Goal: Information Seeking & Learning: Find specific fact

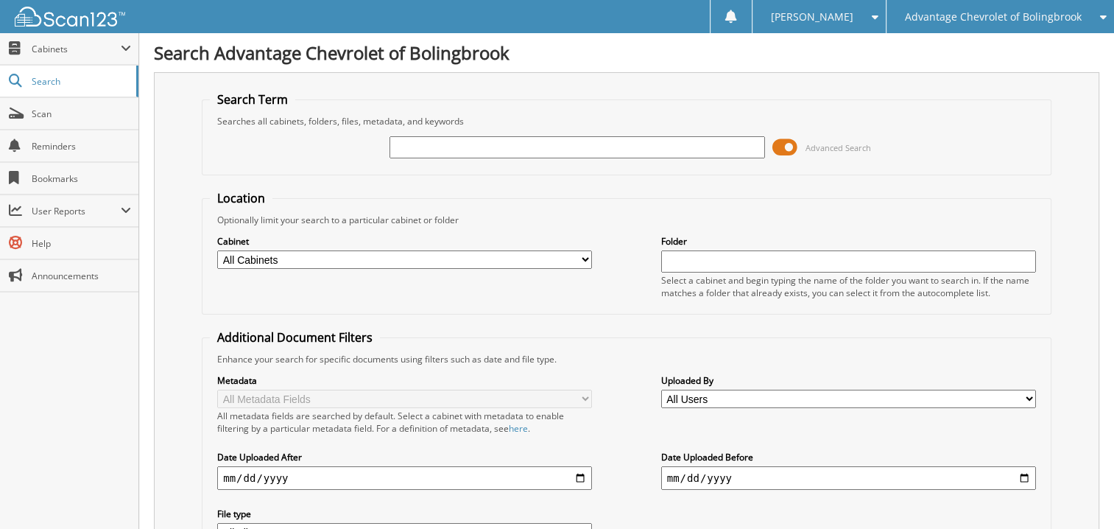
click at [690, 129] on div "Advanced Search" at bounding box center [626, 147] width 833 height 40
click at [665, 138] on input "text" at bounding box center [576, 147] width 375 height 22
type input "21528"
click at [515, 263] on select "All Cabinets CAR DEALS PARTS SERVICE RO Needs Filing" at bounding box center [404, 259] width 375 height 18
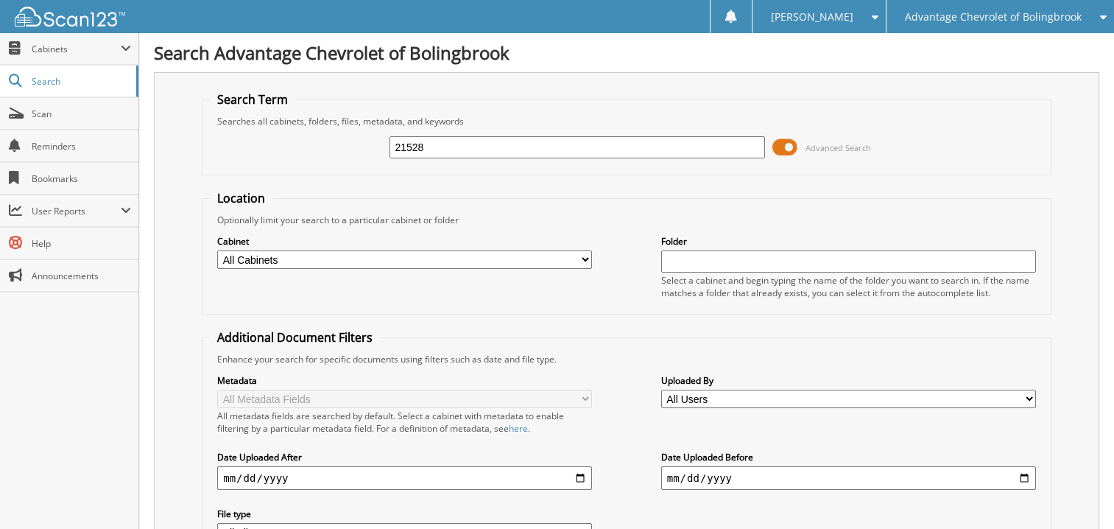
select select "16393"
click at [217, 250] on select "All Cabinets CAR DEALS PARTS SERVICE RO Needs Filing" at bounding box center [404, 259] width 375 height 18
click at [446, 147] on input "21528" at bounding box center [576, 147] width 375 height 22
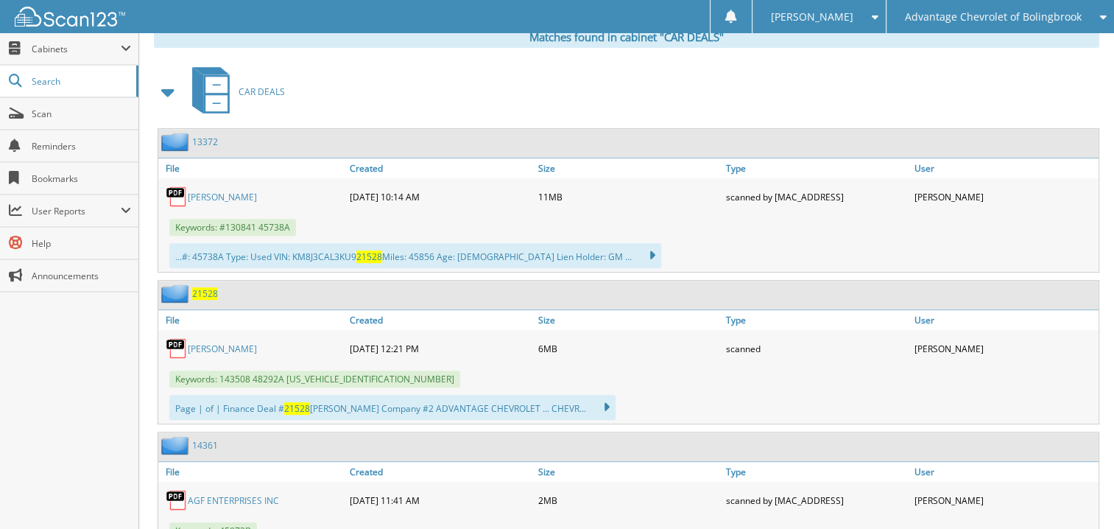
scroll to position [662, 0]
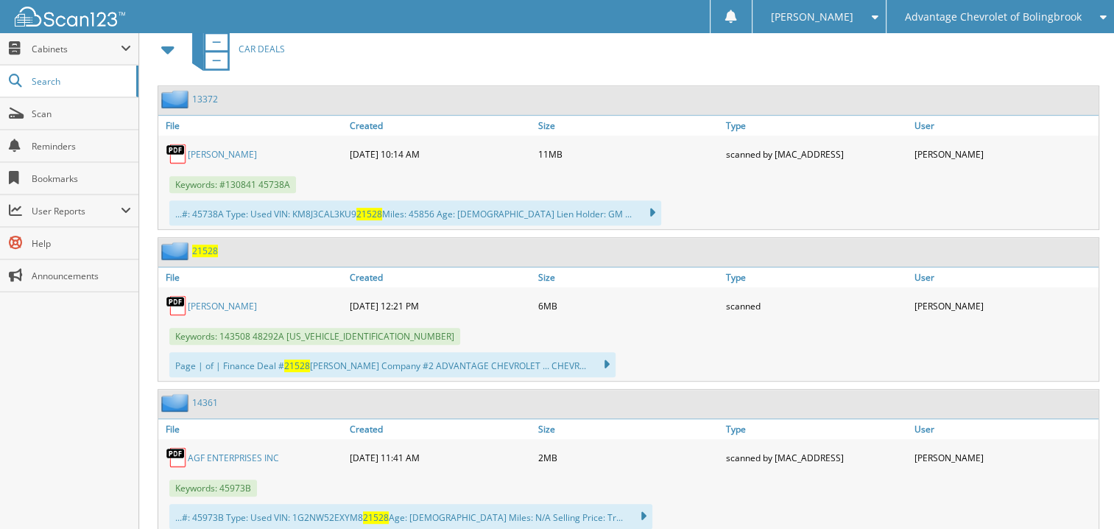
click at [171, 294] on img at bounding box center [177, 305] width 22 height 22
click at [172, 294] on img at bounding box center [177, 305] width 22 height 22
click at [215, 300] on link "[PERSON_NAME]" at bounding box center [222, 306] width 69 height 13
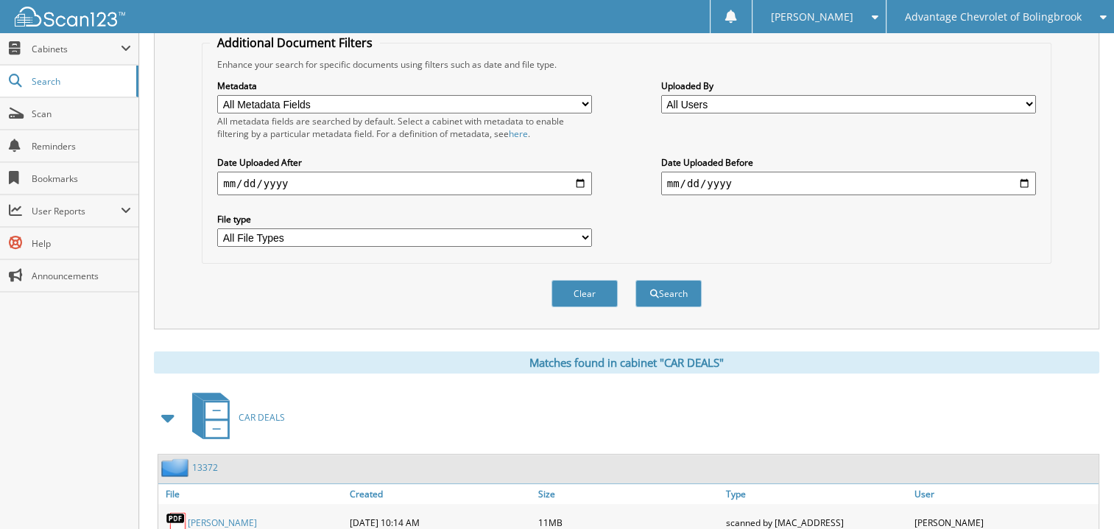
scroll to position [0, 0]
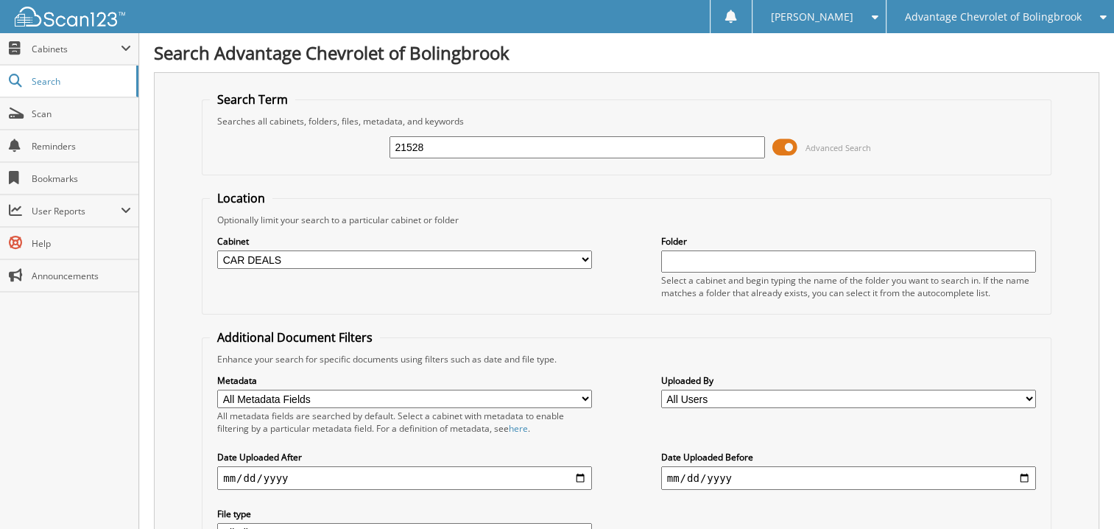
click at [675, 154] on input "21528" at bounding box center [576, 147] width 375 height 22
type input "48292"
click at [517, 143] on input "48292" at bounding box center [576, 147] width 375 height 22
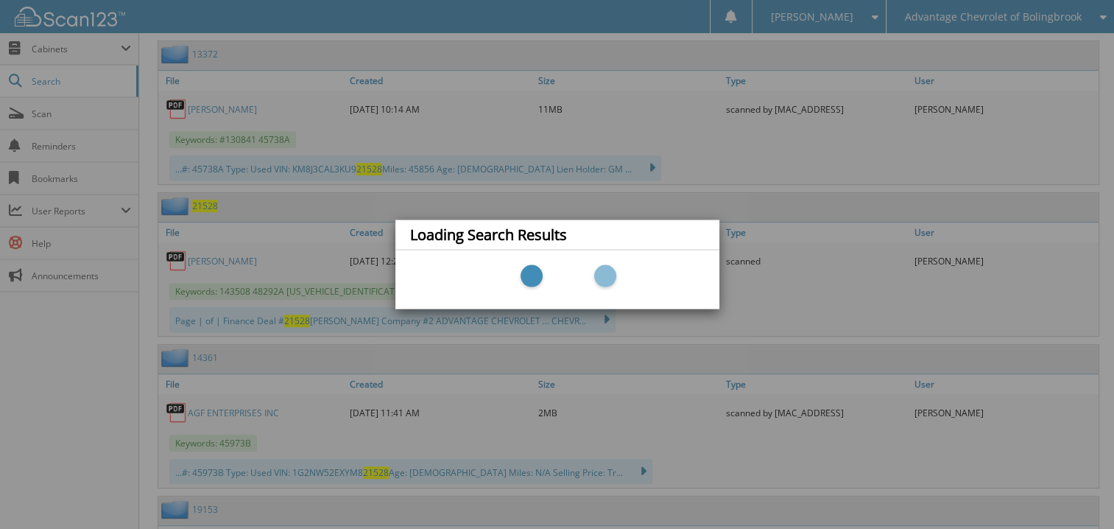
scroll to position [883, 0]
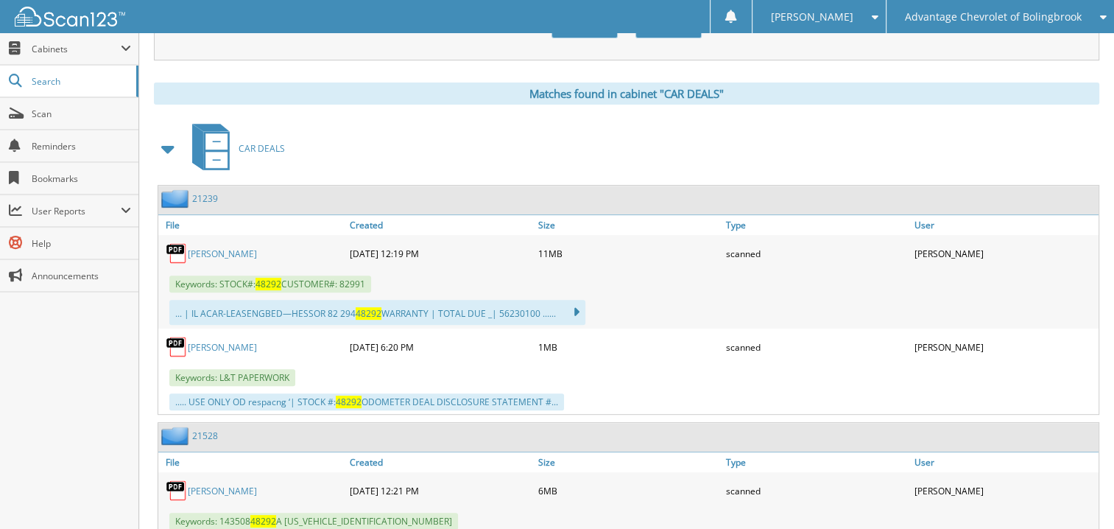
scroll to position [589, 0]
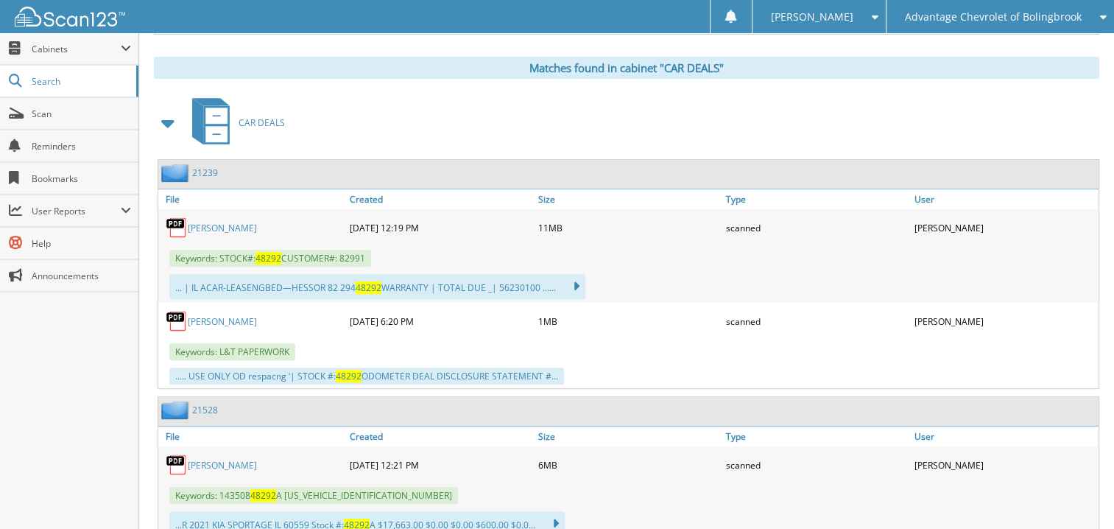
click at [208, 222] on link "[PERSON_NAME]" at bounding box center [222, 228] width 69 height 13
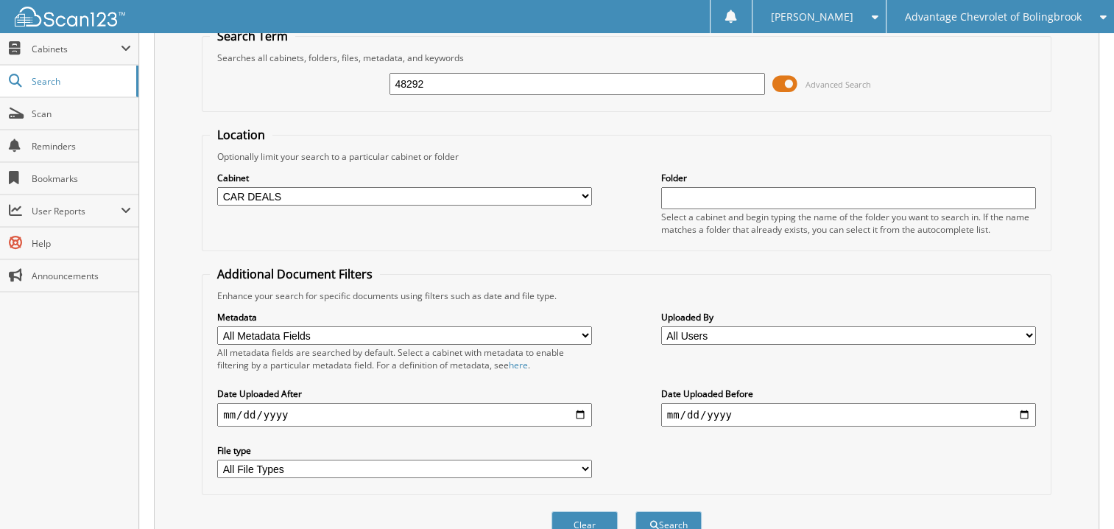
scroll to position [0, 0]
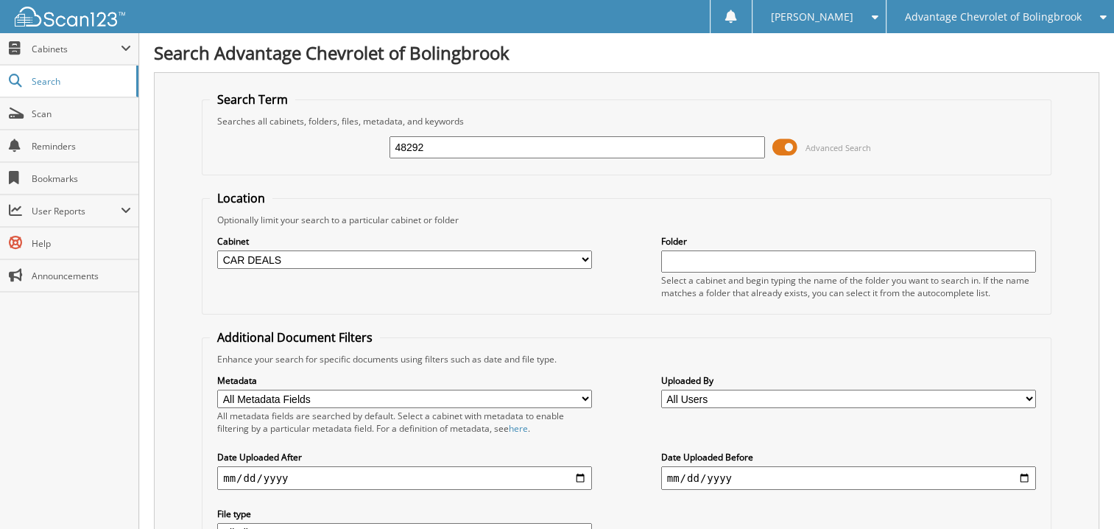
click at [496, 173] on fieldset "Search Term Searches all cabinets, folders, files, metadata, and keywords 48292…" at bounding box center [626, 133] width 849 height 84
click at [468, 144] on input "48292" at bounding box center [576, 147] width 375 height 22
type input "49003"
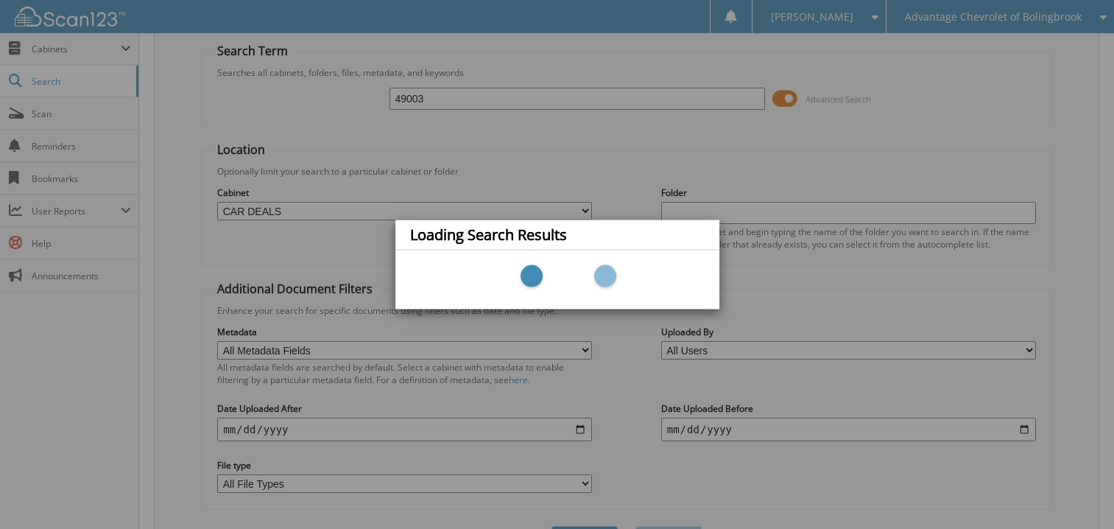
scroll to position [74, 0]
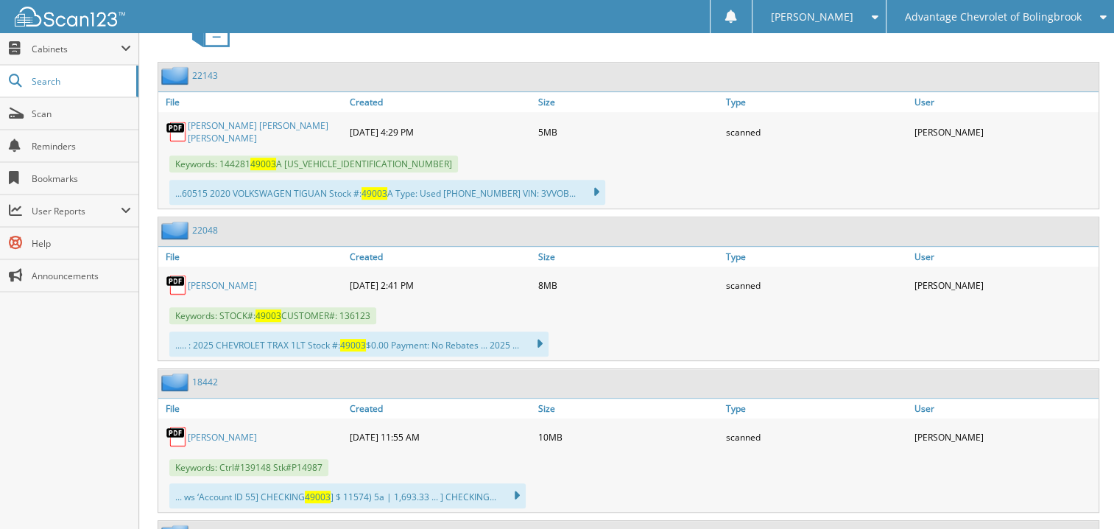
scroll to position [662, 0]
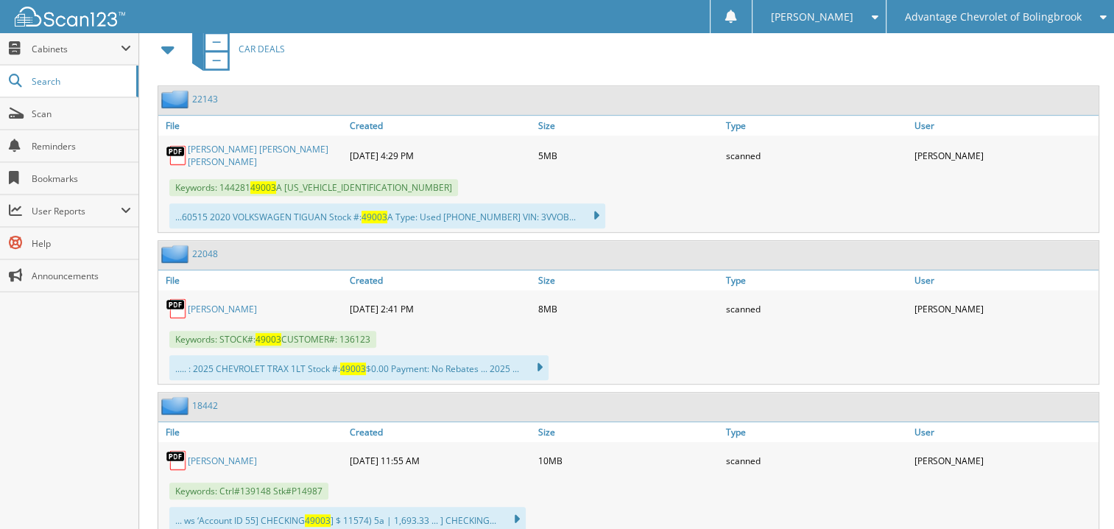
click at [179, 297] on img at bounding box center [177, 308] width 22 height 22
click at [215, 303] on link "[PERSON_NAME]" at bounding box center [222, 309] width 69 height 13
click at [179, 297] on img at bounding box center [177, 308] width 22 height 22
click at [209, 303] on link "[PERSON_NAME]" at bounding box center [222, 309] width 69 height 13
click at [219, 303] on link "[PERSON_NAME]" at bounding box center [222, 309] width 69 height 13
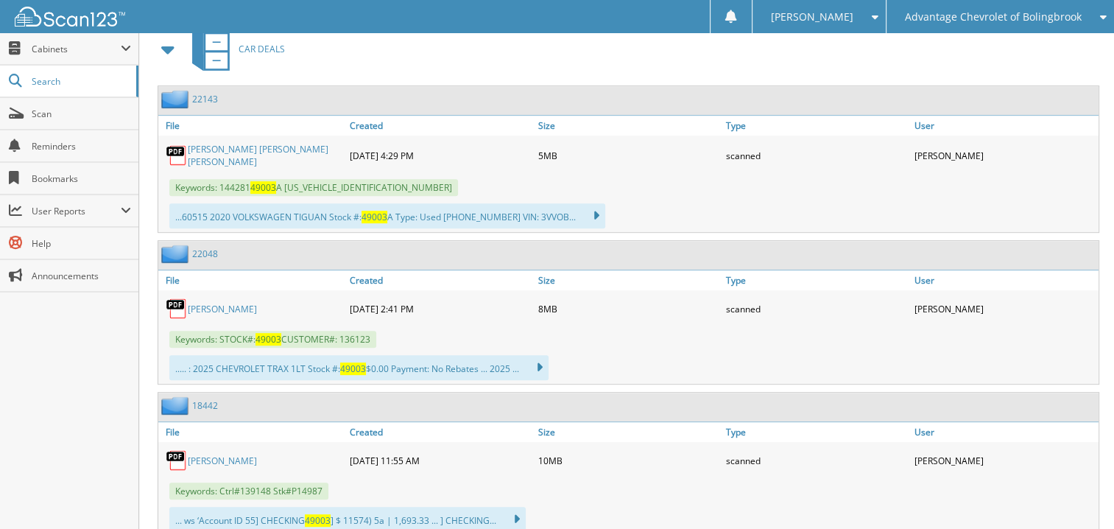
click at [207, 303] on link "[PERSON_NAME]" at bounding box center [222, 309] width 69 height 13
click at [225, 303] on link "[PERSON_NAME]" at bounding box center [222, 309] width 69 height 13
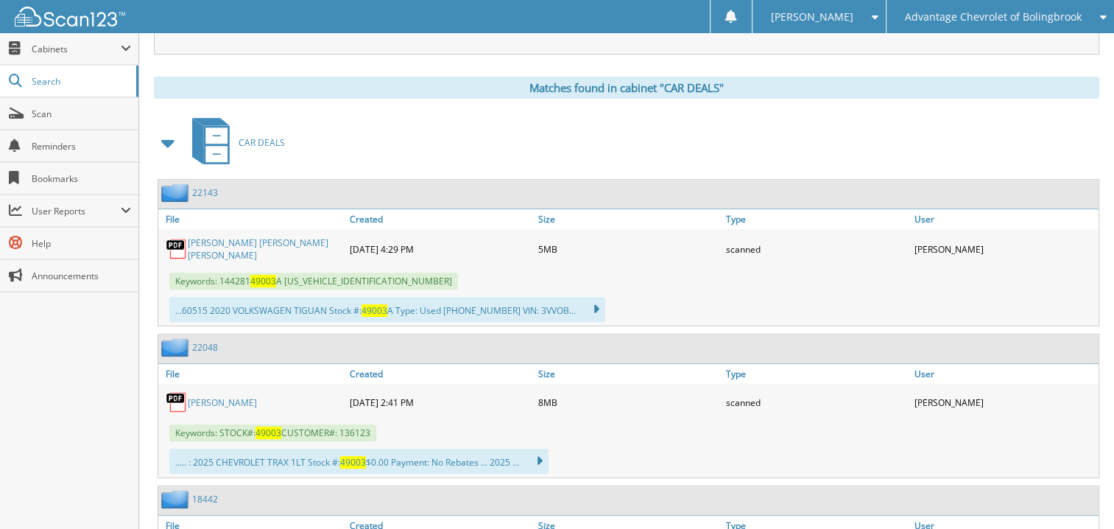
scroll to position [736, 0]
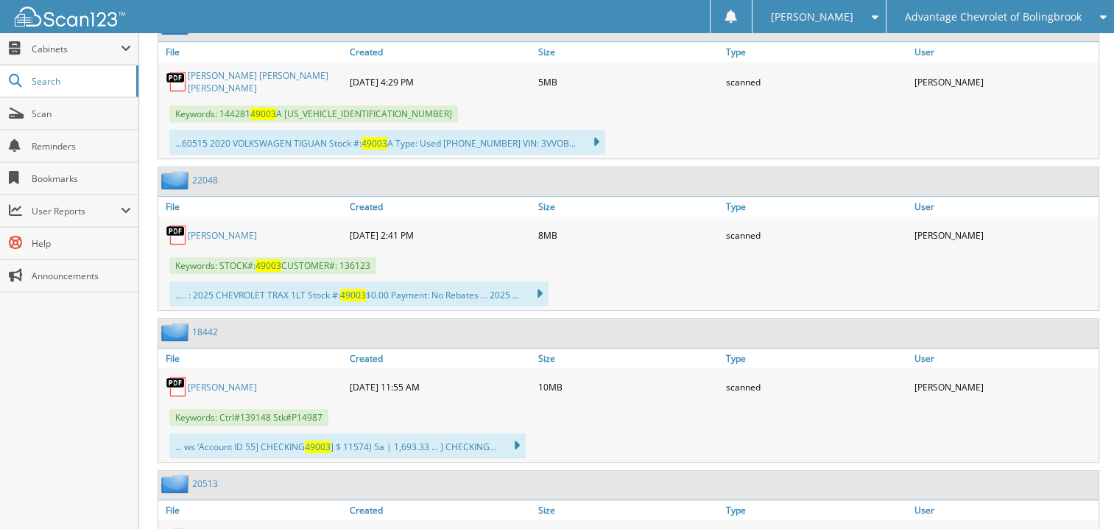
click at [188, 229] on link "[PERSON_NAME]" at bounding box center [222, 235] width 69 height 13
click at [255, 223] on div "[PERSON_NAME]" at bounding box center [252, 234] width 188 height 29
click at [247, 229] on link "[PERSON_NAME]" at bounding box center [222, 235] width 69 height 13
click at [294, 281] on div "..... : 2025 CHEVROLET TRAX 1LT Stock #: 49003 $0.00 Payment: No Rebates ... 20…" at bounding box center [358, 293] width 379 height 25
drag, startPoint x: 223, startPoint y: 271, endPoint x: 237, endPoint y: 275, distance: 14.7
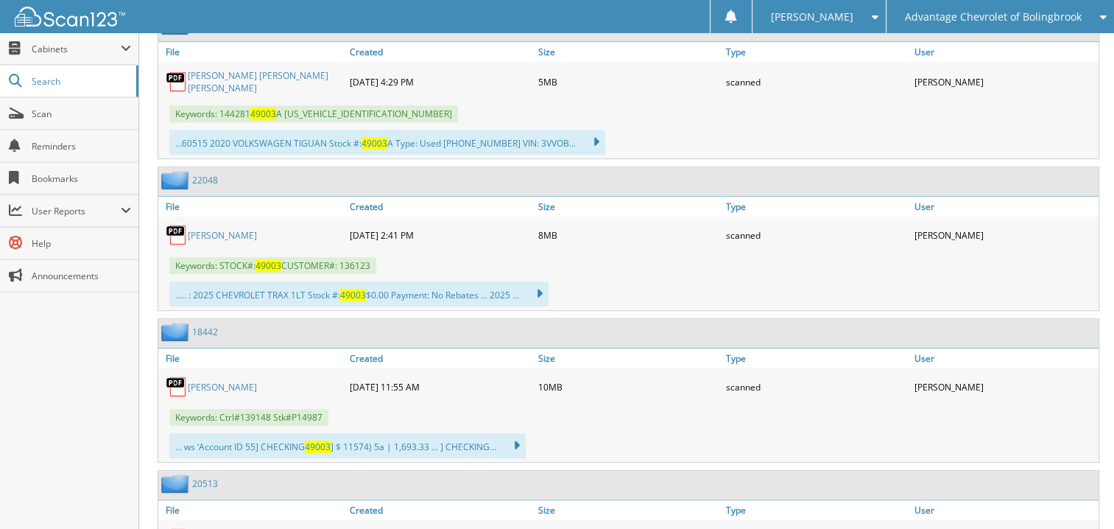
click at [224, 281] on div "..... : 2025 CHEVROLET TRAX 1LT Stock #: 49003 $0.00 Payment: No Rebates ... 20…" at bounding box center [358, 293] width 379 height 25
click at [227, 229] on link "DARNEIL L AVANT" at bounding box center [222, 235] width 69 height 13
click at [79, 120] on link "Scan" at bounding box center [69, 114] width 138 height 32
